Goal: Check status

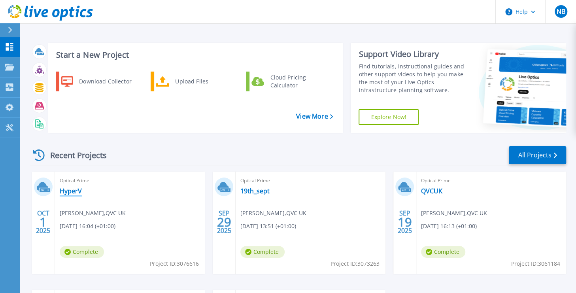
click at [64, 191] on link "HyperV" at bounding box center [71, 191] width 22 height 8
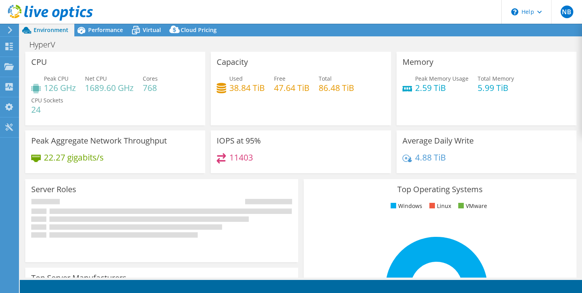
select select "USD"
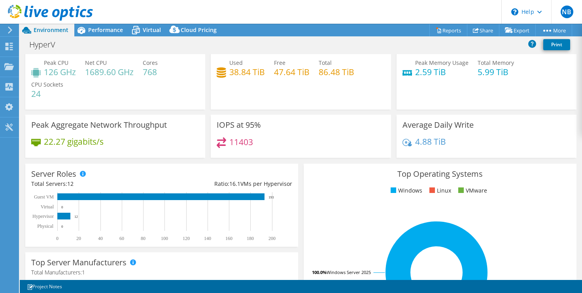
scroll to position [18, 0]
